Goal: Information Seeking & Learning: Learn about a topic

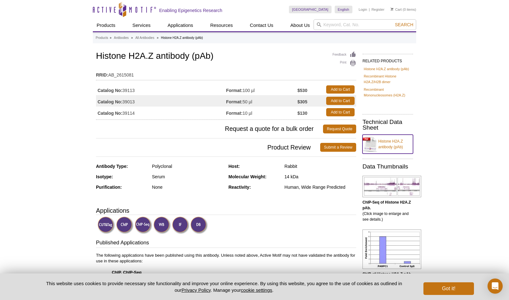
click at [389, 145] on link "Histone H2A.Z antibody (pAb)" at bounding box center [387, 143] width 51 height 19
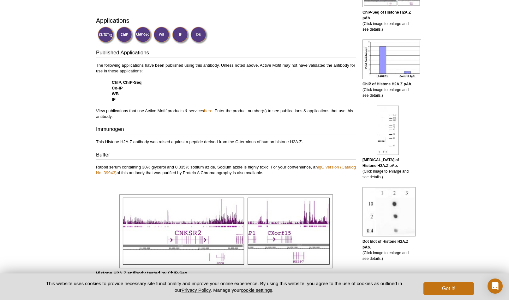
scroll to position [166, 0]
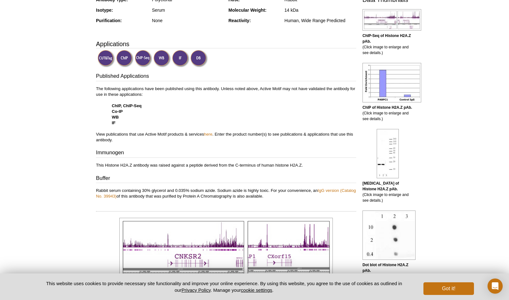
click at [205, 100] on p "The following applications have been published using this antibody. Unless note…" at bounding box center [226, 114] width 260 height 57
click at [207, 135] on link "here" at bounding box center [208, 134] width 8 height 5
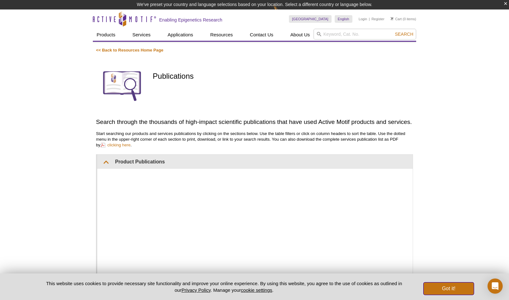
click at [456, 286] on button "Got it!" at bounding box center [448, 288] width 51 height 13
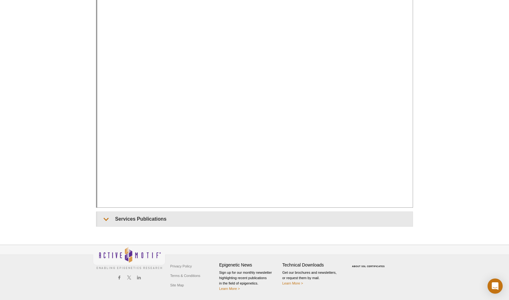
scroll to position [208, 0]
click at [402, 206] on div at bounding box center [254, 87] width 315 height 240
